Goal: Information Seeking & Learning: Learn about a topic

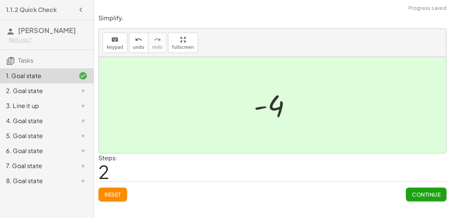
click at [430, 196] on span "Continue" at bounding box center [426, 194] width 29 height 7
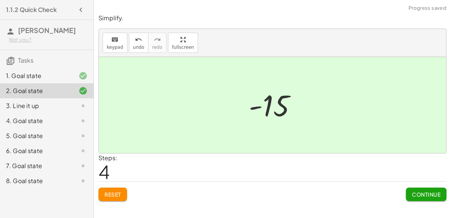
click at [424, 197] on span "Continue" at bounding box center [426, 194] width 29 height 7
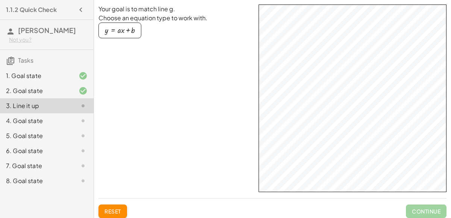
click at [68, 144] on div "4. Goal state" at bounding box center [47, 151] width 94 height 15
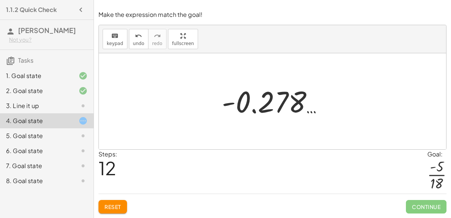
click at [109, 207] on span "Reset" at bounding box center [113, 207] width 17 height 7
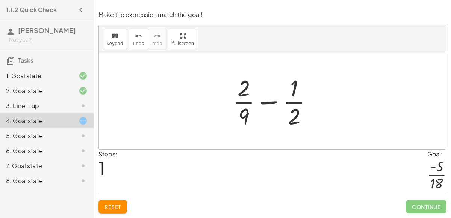
click at [79, 75] on icon at bounding box center [83, 75] width 9 height 9
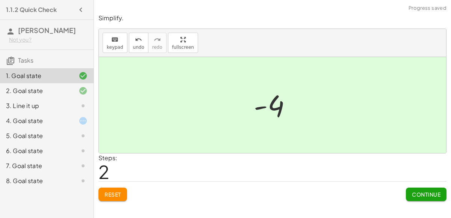
click at [86, 120] on icon at bounding box center [83, 121] width 9 height 9
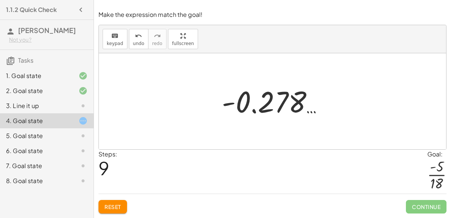
click at [122, 206] on button "Reset" at bounding box center [113, 207] width 29 height 14
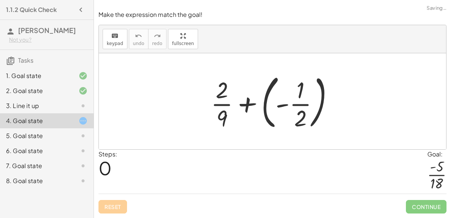
click at [120, 208] on div "Reset Continue" at bounding box center [273, 204] width 348 height 20
click at [268, 98] on div at bounding box center [275, 101] width 136 height 62
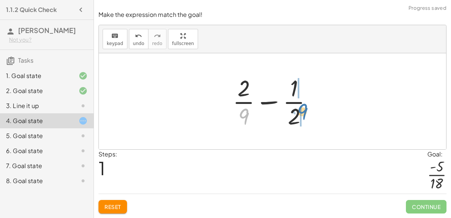
drag, startPoint x: 239, startPoint y: 115, endPoint x: 298, endPoint y: 111, distance: 58.9
click at [298, 111] on div at bounding box center [275, 102] width 93 height 58
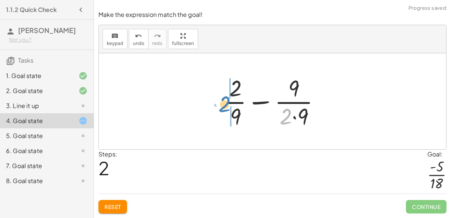
drag, startPoint x: 287, startPoint y: 115, endPoint x: 226, endPoint y: 103, distance: 61.7
click at [226, 103] on div at bounding box center [275, 102] width 109 height 58
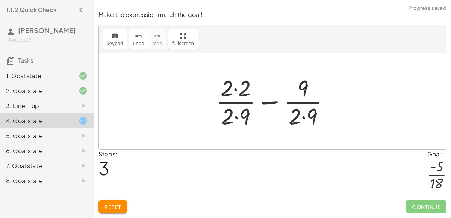
click at [243, 104] on div at bounding box center [275, 102] width 127 height 58
click at [301, 104] on div at bounding box center [275, 102] width 127 height 58
click at [296, 111] on div at bounding box center [275, 102] width 127 height 58
click at [301, 114] on div at bounding box center [275, 102] width 127 height 58
click at [305, 88] on div at bounding box center [275, 102] width 127 height 58
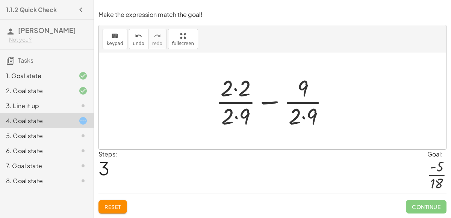
click at [298, 112] on div at bounding box center [275, 102] width 127 height 58
click at [294, 112] on div at bounding box center [275, 102] width 127 height 58
click at [303, 119] on div at bounding box center [275, 102] width 127 height 58
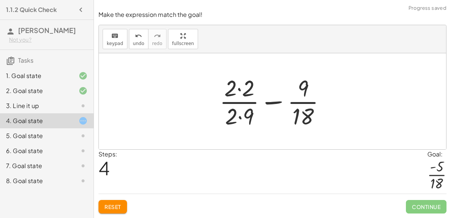
click at [237, 117] on div at bounding box center [276, 102] width 120 height 58
click at [237, 87] on div at bounding box center [276, 102] width 120 height 58
click at [239, 117] on div at bounding box center [275, 102] width 118 height 58
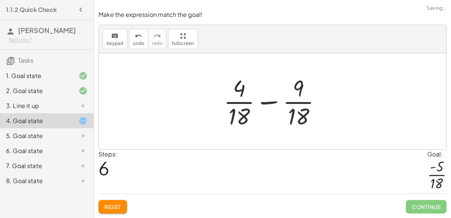
click at [276, 103] on div at bounding box center [275, 102] width 111 height 58
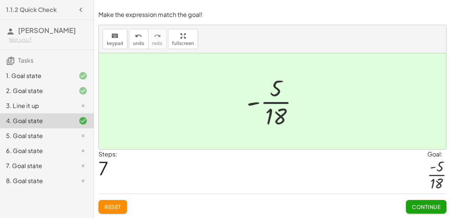
click at [436, 204] on span "Continue" at bounding box center [426, 207] width 29 height 7
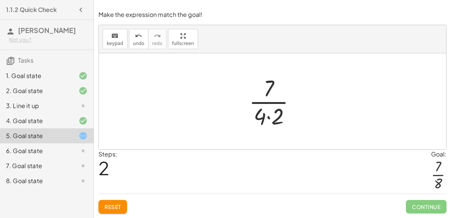
click at [120, 214] on button "Reset" at bounding box center [113, 207] width 29 height 14
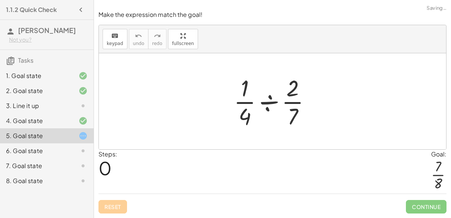
click at [119, 211] on div "Reset Continue" at bounding box center [273, 204] width 348 height 20
click at [121, 203] on div "Reset Continue" at bounding box center [273, 204] width 348 height 20
click at [269, 101] on div at bounding box center [275, 102] width 91 height 58
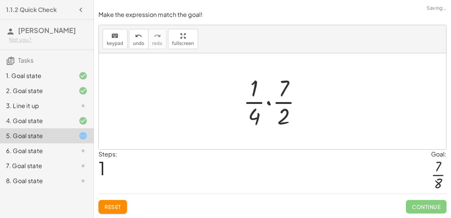
click at [272, 103] on div at bounding box center [276, 102] width 72 height 58
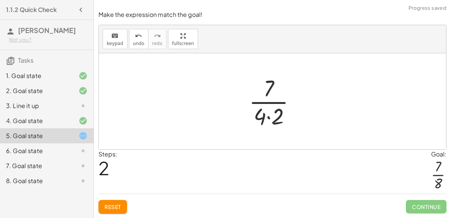
click at [269, 120] on div at bounding box center [275, 102] width 61 height 58
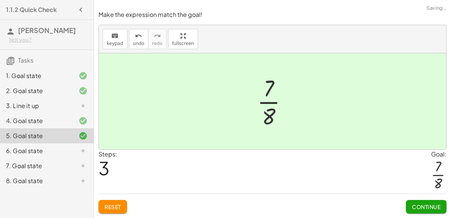
click at [429, 211] on button "Continue" at bounding box center [426, 207] width 41 height 14
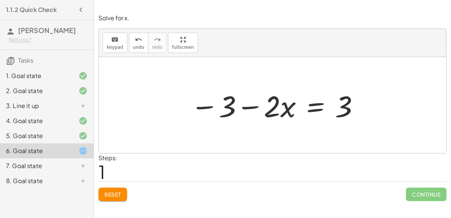
click at [118, 200] on button "Reset" at bounding box center [113, 195] width 29 height 14
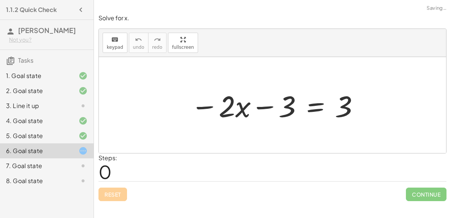
click at [116, 195] on div "Reset Continue" at bounding box center [273, 192] width 348 height 20
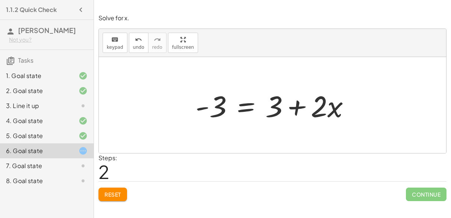
click at [117, 199] on button "Reset" at bounding box center [113, 195] width 29 height 14
click at [118, 197] on div "Reset Continue" at bounding box center [273, 192] width 348 height 20
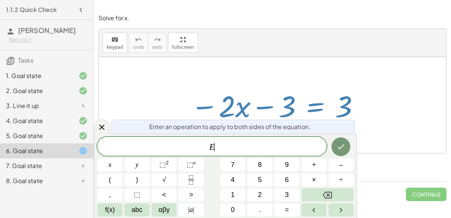
click at [365, 121] on div "− · 2 · x − 3 = 3" at bounding box center [272, 105] width 187 height 42
click at [123, 159] on div at bounding box center [109, 165] width 25 height 13
click at [315, 132] on div "Enter an operation to apply to both sides of the equation." at bounding box center [233, 127] width 244 height 14
click at [342, 146] on icon "Done" at bounding box center [341, 147] width 9 height 9
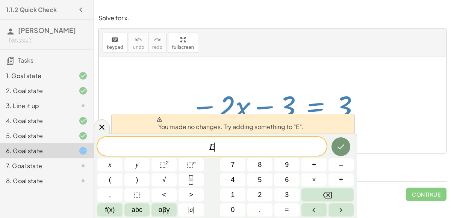
click at [346, 150] on button "Done" at bounding box center [341, 147] width 19 height 19
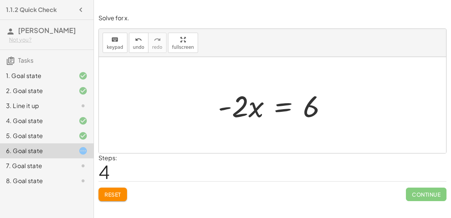
click at [425, 207] on div "Simplify. keyboard keypad undo undo redo redo fullscreen - | − 3 + 7 | - | 4 | …" at bounding box center [272, 109] width 357 height 218
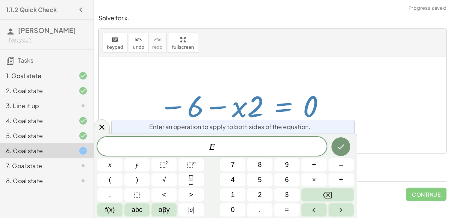
click at [339, 141] on button "Done" at bounding box center [341, 147] width 19 height 19
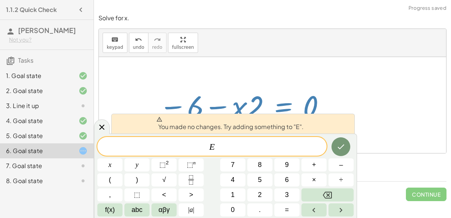
click at [339, 144] on icon "Done" at bounding box center [341, 147] width 9 height 9
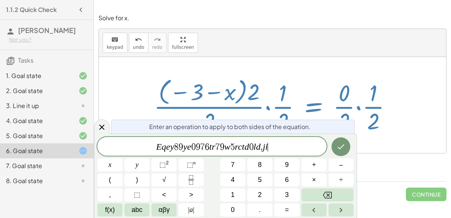
click at [335, 152] on button "Done" at bounding box center [341, 147] width 19 height 19
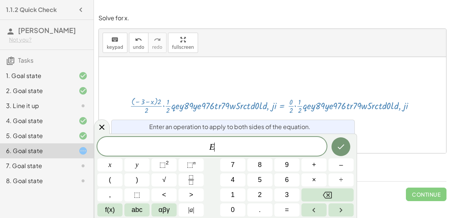
click at [191, 177] on icon "Fraction" at bounding box center [191, 180] width 9 height 9
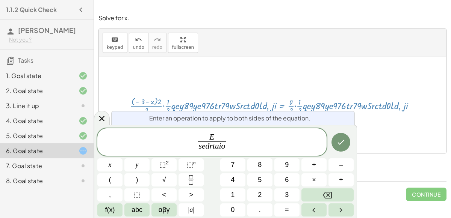
click at [335, 147] on button "Done" at bounding box center [341, 142] width 19 height 19
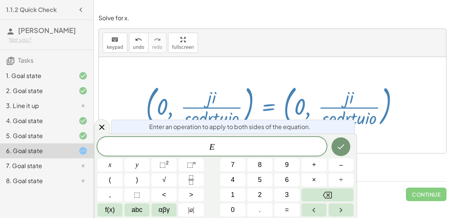
click at [197, 209] on button "| a |" at bounding box center [191, 210] width 25 height 13
click at [275, 175] on button "6" at bounding box center [287, 180] width 25 height 13
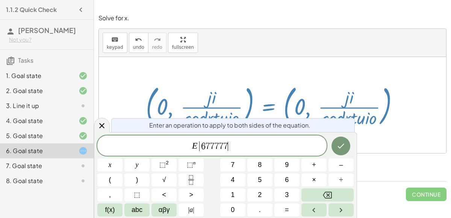
click at [337, 148] on icon "Done" at bounding box center [341, 146] width 9 height 9
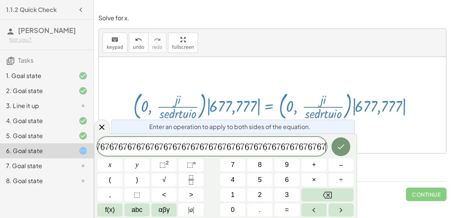
scroll to position [0, 191]
click at [341, 150] on icon "Done" at bounding box center [341, 147] width 9 height 9
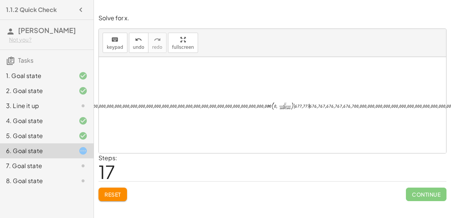
click at [117, 200] on button "Reset" at bounding box center [113, 195] width 29 height 14
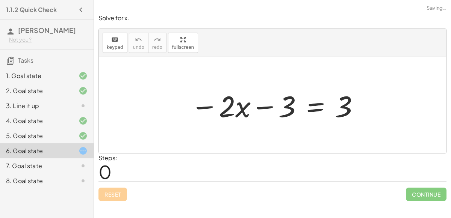
click at [114, 200] on div "Reset Continue" at bounding box center [273, 192] width 348 height 20
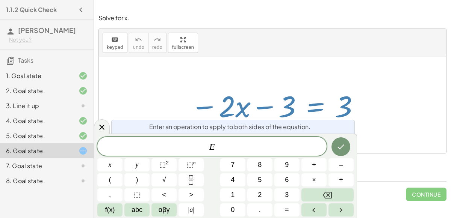
click at [341, 147] on icon "Done" at bounding box center [341, 147] width 9 height 9
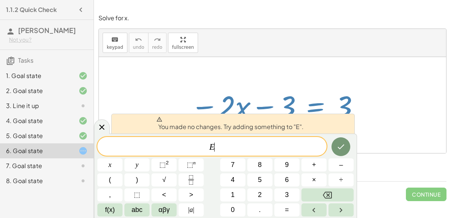
click at [123, 159] on div at bounding box center [109, 165] width 25 height 13
click at [336, 153] on button "Done" at bounding box center [341, 147] width 19 height 19
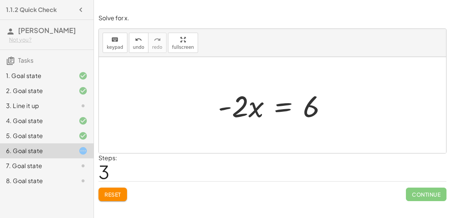
click at [114, 193] on span "Reset" at bounding box center [113, 194] width 17 height 7
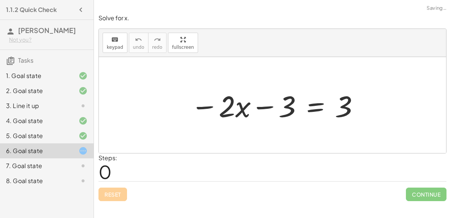
click at [113, 194] on div "Reset Continue" at bounding box center [273, 192] width 348 height 20
click at [121, 194] on span "Reset" at bounding box center [113, 194] width 17 height 7
click at [2, 190] on div "1. Goal state 2. Goal state 3. Line it up 4. Goal state 5. Goal state 6. Goal s…" at bounding box center [47, 128] width 94 height 126
drag, startPoint x: 226, startPoint y: 108, endPoint x: 286, endPoint y: 109, distance: 59.8
click at [286, 109] on div at bounding box center [275, 105] width 177 height 39
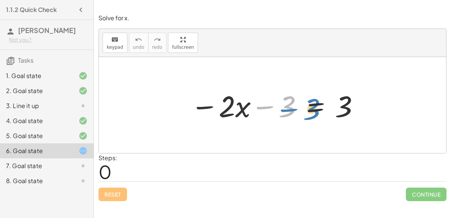
drag, startPoint x: 282, startPoint y: 104, endPoint x: 306, endPoint y: 107, distance: 23.8
click at [306, 107] on div at bounding box center [275, 105] width 177 height 39
click at [258, 108] on div at bounding box center [275, 105] width 177 height 39
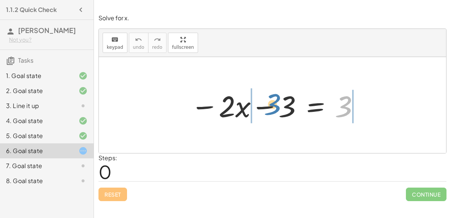
drag, startPoint x: 343, startPoint y: 106, endPoint x: 273, endPoint y: 104, distance: 70.3
click at [273, 104] on div at bounding box center [275, 105] width 177 height 39
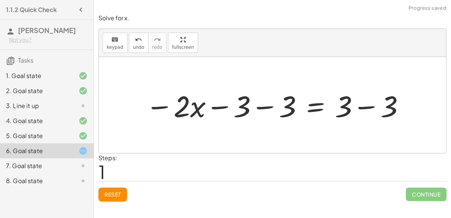
click at [221, 105] on div at bounding box center [276, 105] width 268 height 39
click at [269, 108] on div at bounding box center [276, 105] width 268 height 39
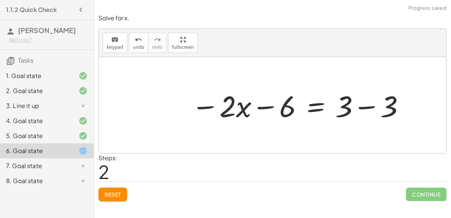
click at [369, 106] on div at bounding box center [299, 105] width 222 height 39
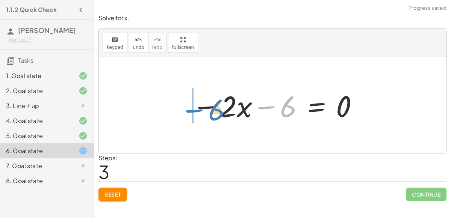
drag, startPoint x: 288, startPoint y: 109, endPoint x: 216, endPoint y: 112, distance: 72.3
click at [216, 112] on div at bounding box center [275, 105] width 174 height 39
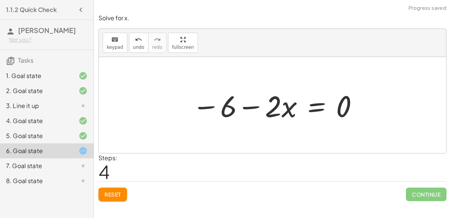
click at [246, 105] on div at bounding box center [275, 105] width 174 height 39
drag, startPoint x: 341, startPoint y: 106, endPoint x: 249, endPoint y: 107, distance: 91.8
click at [249, 107] on div at bounding box center [275, 105] width 174 height 39
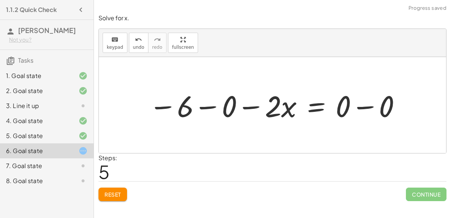
click at [367, 106] on div at bounding box center [275, 105] width 261 height 39
click at [244, 106] on div at bounding box center [254, 105] width 218 height 39
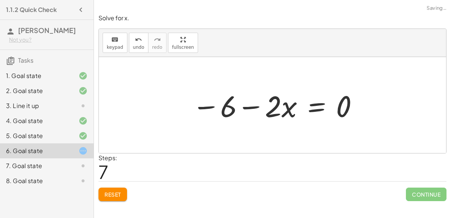
click at [248, 106] on div at bounding box center [275, 105] width 174 height 39
click at [202, 105] on div at bounding box center [275, 105] width 174 height 39
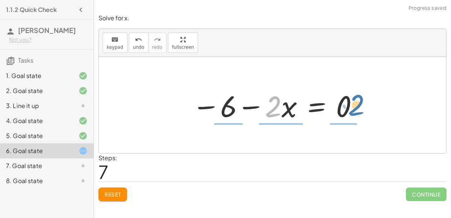
drag, startPoint x: 273, startPoint y: 104, endPoint x: 357, endPoint y: 102, distance: 83.5
click at [357, 102] on div at bounding box center [275, 105] width 174 height 39
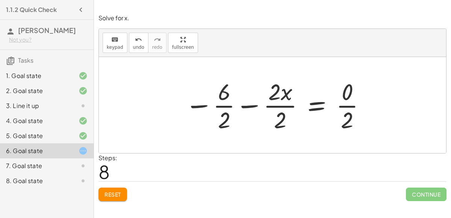
click at [285, 99] on div at bounding box center [275, 105] width 189 height 58
click at [285, 110] on div at bounding box center [275, 105] width 189 height 58
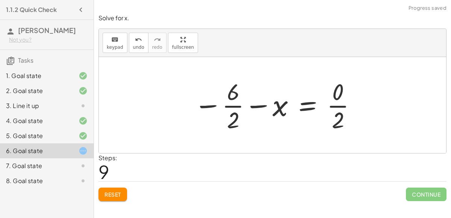
click at [232, 115] on div at bounding box center [275, 105] width 171 height 58
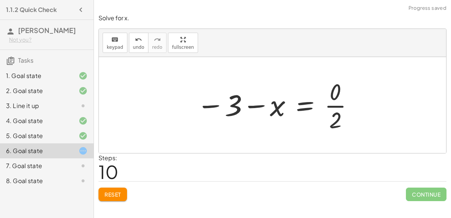
click at [341, 110] on div at bounding box center [276, 105] width 166 height 58
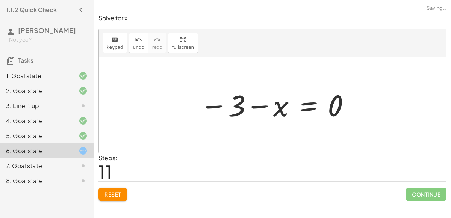
click at [336, 105] on div at bounding box center [275, 105] width 159 height 37
drag, startPoint x: 238, startPoint y: 108, endPoint x: 343, endPoint y: 110, distance: 104.9
click at [211, 104] on div at bounding box center [254, 105] width 206 height 37
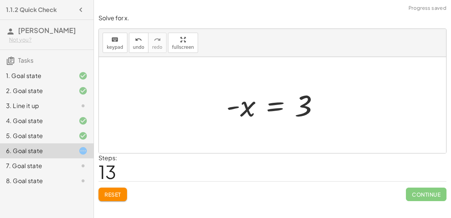
click at [244, 108] on div at bounding box center [276, 105] width 106 height 37
click at [305, 106] on div at bounding box center [276, 105] width 106 height 37
drag, startPoint x: 305, startPoint y: 105, endPoint x: 254, endPoint y: 107, distance: 51.2
click at [254, 107] on div at bounding box center [276, 105] width 106 height 37
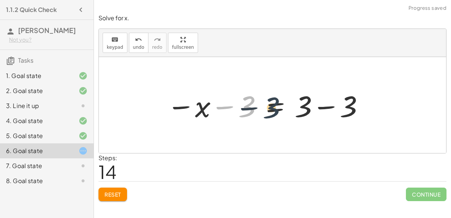
drag, startPoint x: 245, startPoint y: 106, endPoint x: 264, endPoint y: 102, distance: 19.3
click at [264, 102] on div at bounding box center [266, 105] width 206 height 39
click at [322, 109] on div at bounding box center [266, 105] width 206 height 39
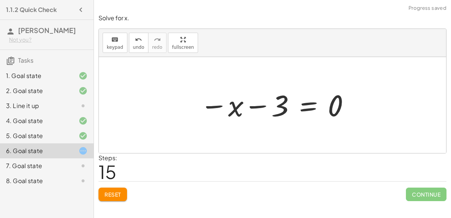
click at [257, 106] on div at bounding box center [275, 105] width 159 height 37
click at [218, 111] on div at bounding box center [275, 105] width 159 height 37
click at [214, 105] on div at bounding box center [275, 105] width 159 height 37
drag, startPoint x: 233, startPoint y: 109, endPoint x: 329, endPoint y: 108, distance: 96.3
click at [329, 108] on div at bounding box center [275, 105] width 159 height 37
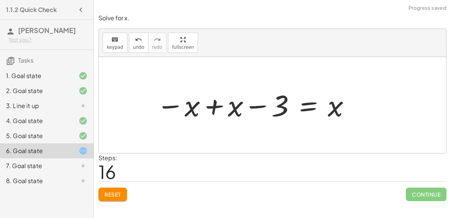
click at [208, 106] on div at bounding box center [254, 105] width 203 height 37
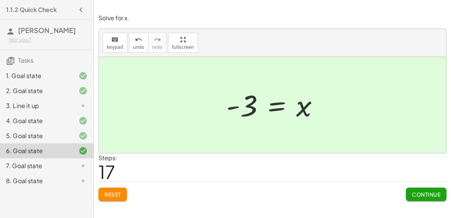
click at [434, 194] on span "Continue" at bounding box center [426, 194] width 29 height 7
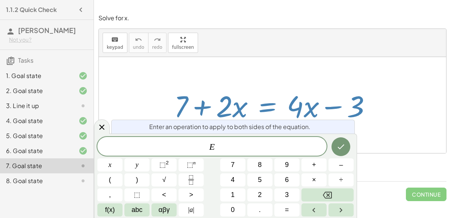
click at [341, 143] on icon "Done" at bounding box center [341, 147] width 9 height 9
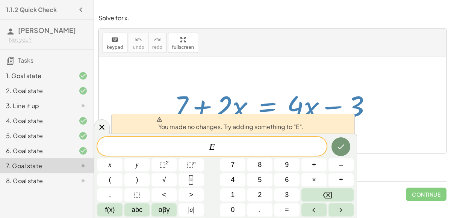
click at [342, 147] on icon "Done" at bounding box center [341, 147] width 9 height 9
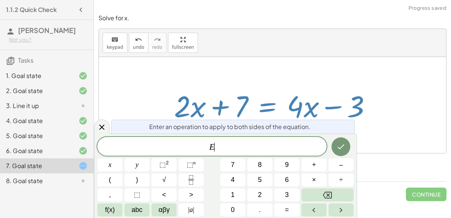
click at [353, 128] on div "Enter an operation to apply to both sides of the equation." at bounding box center [233, 127] width 244 height 14
click at [346, 149] on button "Done" at bounding box center [341, 147] width 19 height 19
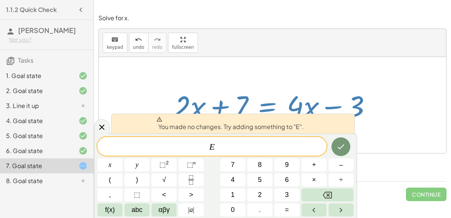
click at [344, 150] on icon "Done" at bounding box center [341, 147] width 9 height 9
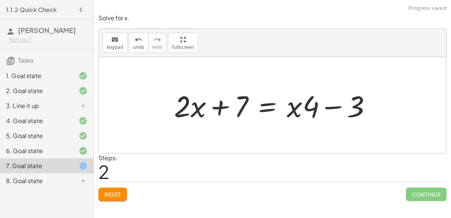
click at [112, 195] on span "Reset" at bounding box center [113, 194] width 17 height 7
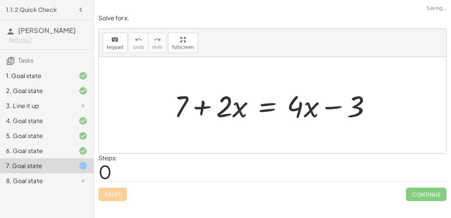
click at [118, 188] on div "Reset Continue" at bounding box center [273, 192] width 348 height 20
click at [123, 191] on div "Reset Continue" at bounding box center [273, 192] width 348 height 20
click at [81, 152] on icon at bounding box center [83, 151] width 9 height 9
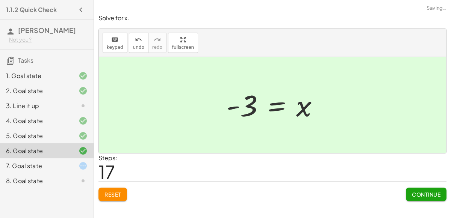
click at [83, 167] on icon at bounding box center [83, 166] width 9 height 9
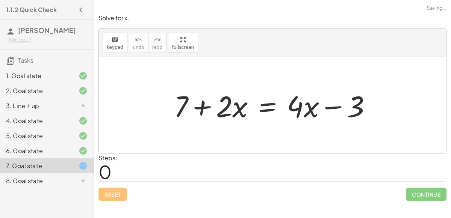
click at [77, 178] on div at bounding box center [77, 181] width 21 height 9
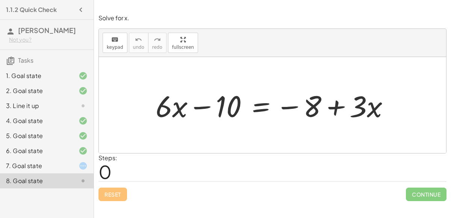
click at [80, 168] on icon at bounding box center [83, 166] width 9 height 9
